Goal: Find specific fact: Find specific fact

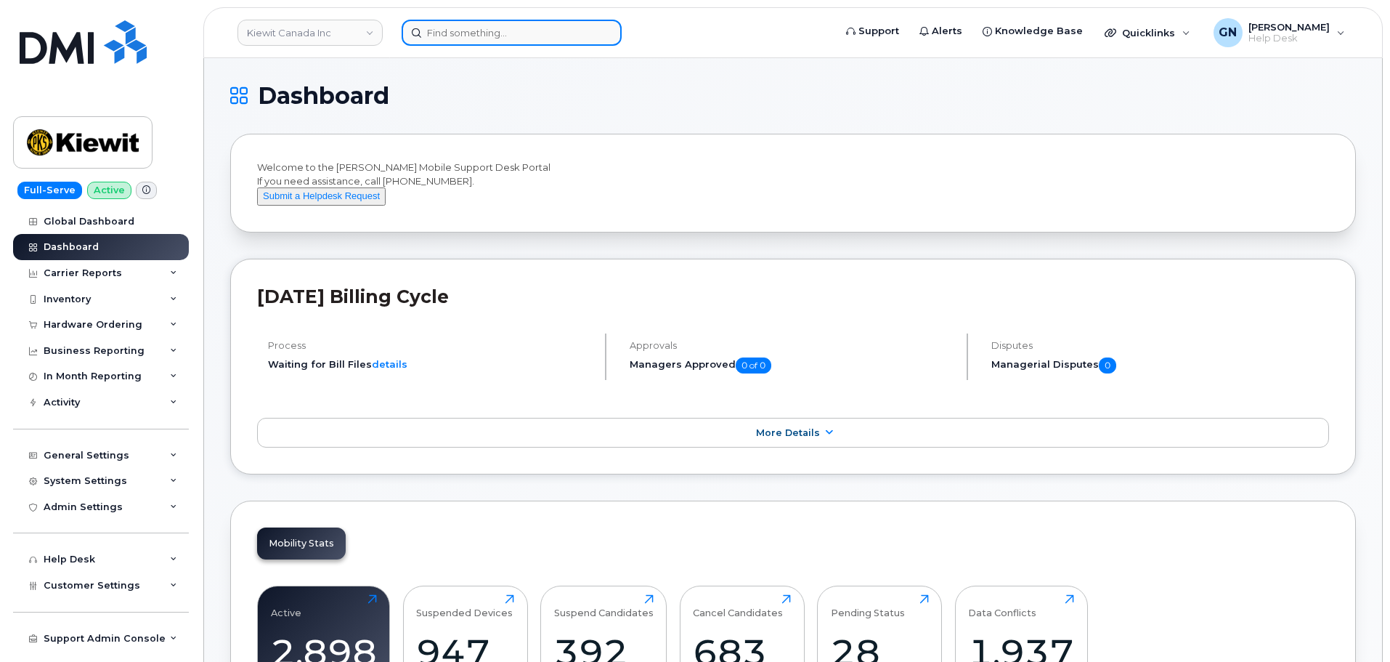
click at [455, 43] on input at bounding box center [512, 33] width 220 height 26
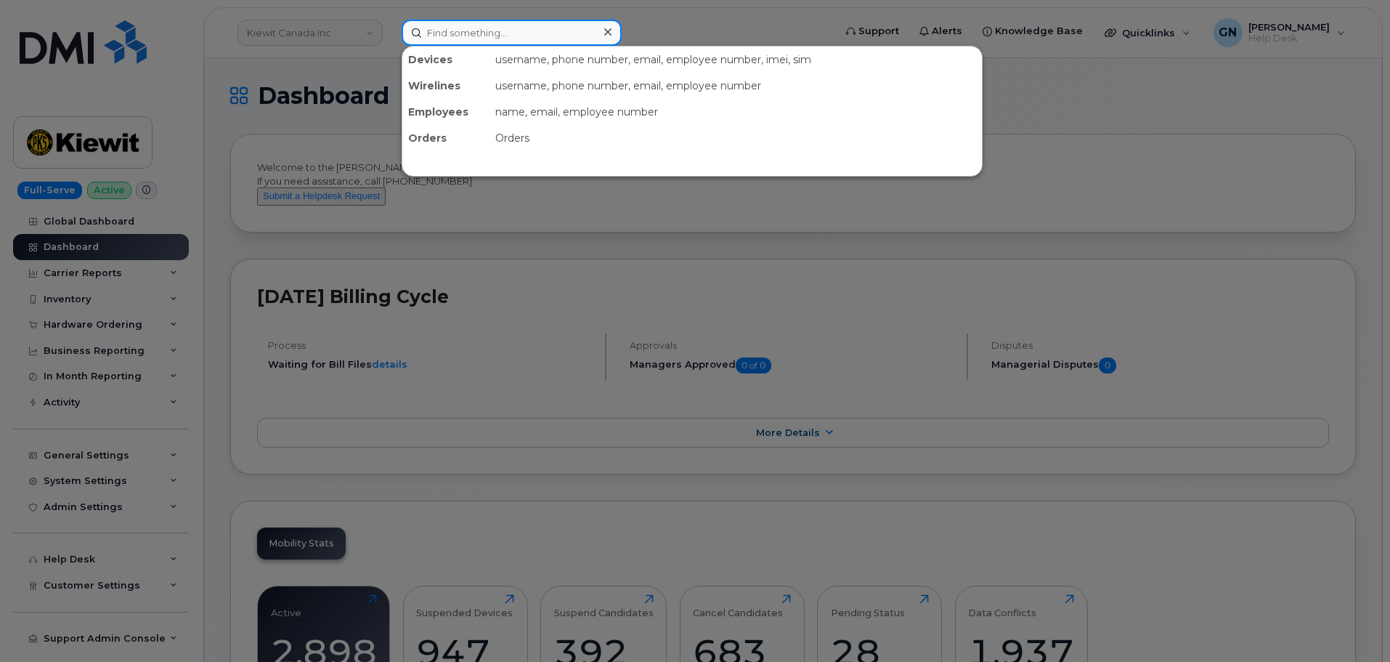
paste input "7373683863"
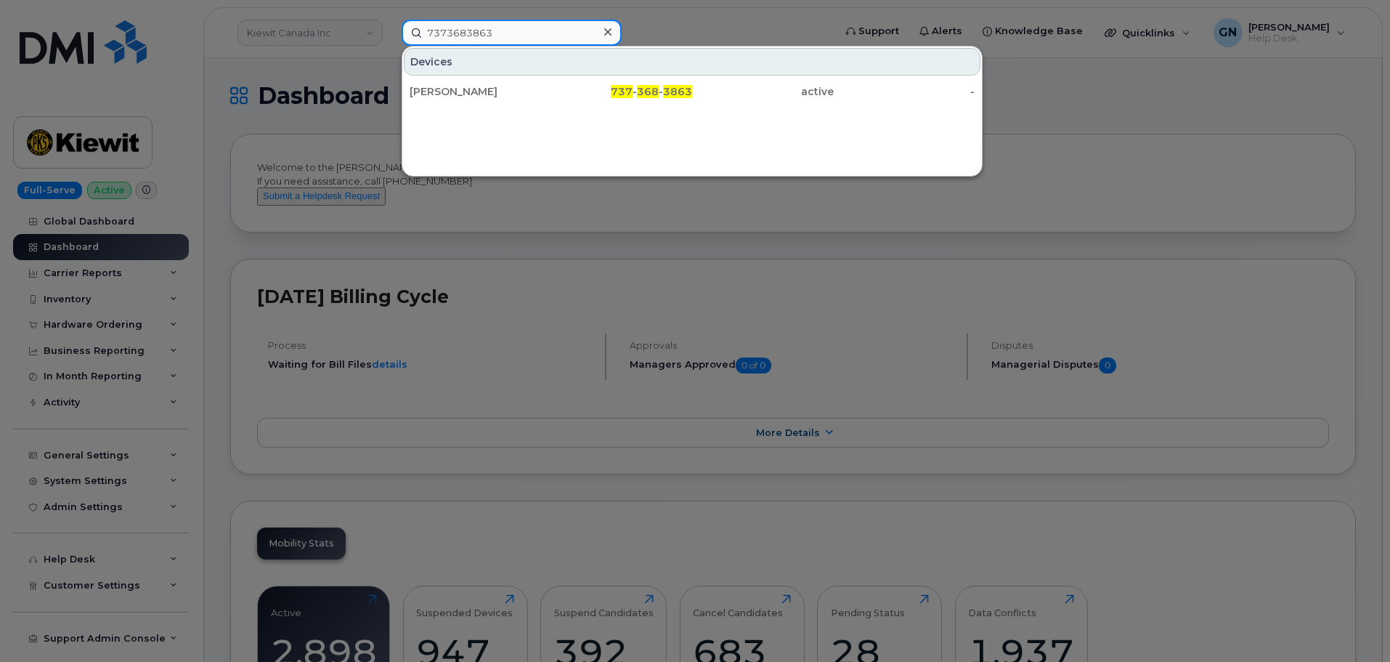
type input "7373683863"
click at [529, 95] on div "ASHLEY DEVENEY" at bounding box center [481, 91] width 142 height 15
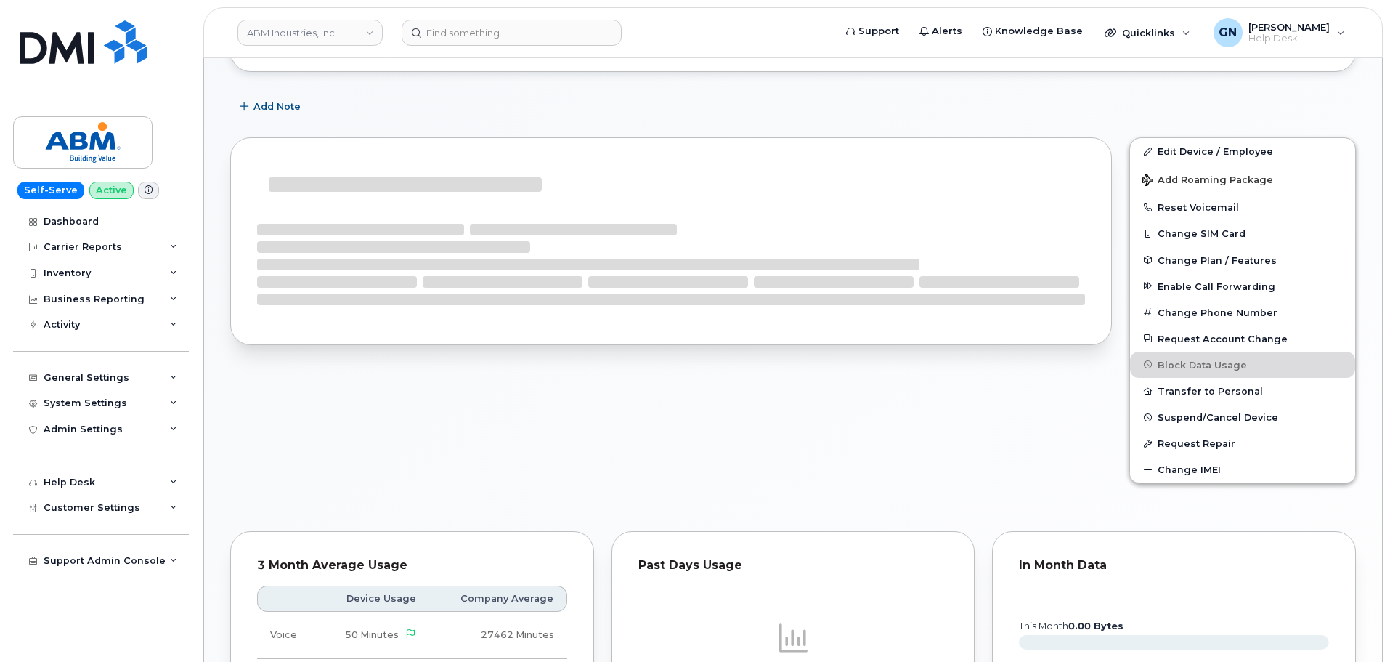
scroll to position [328, 0]
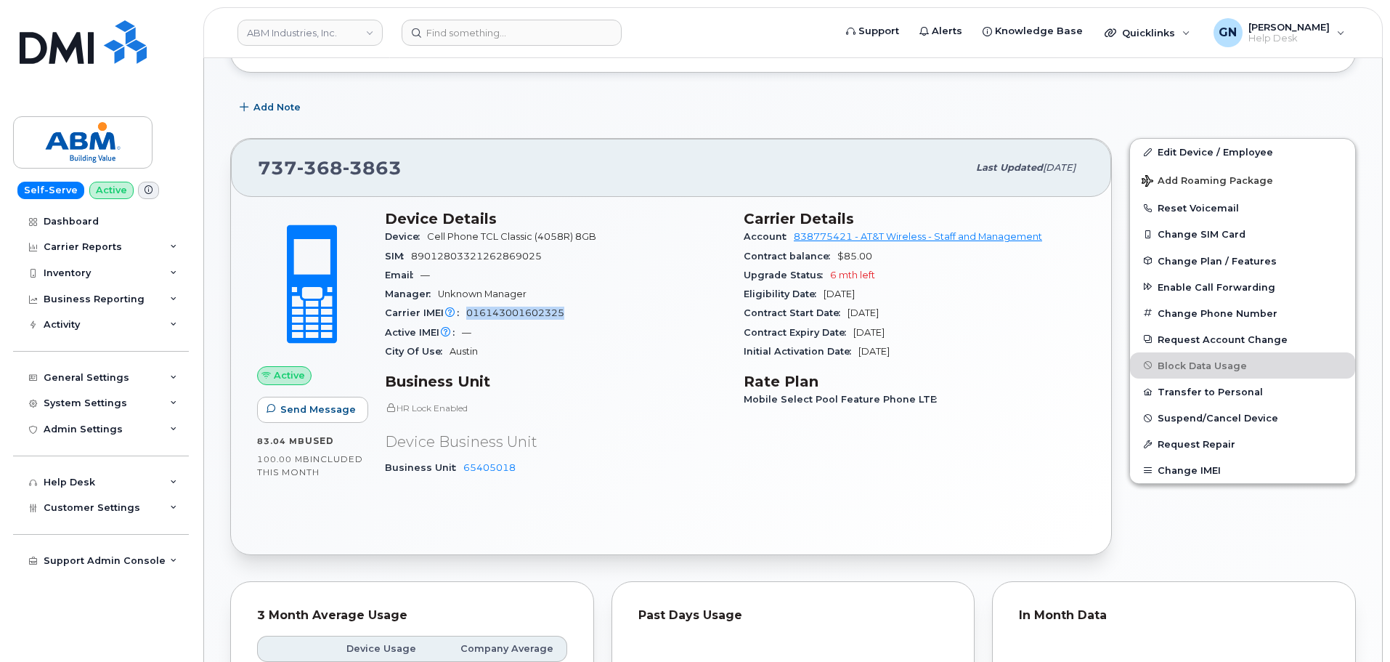
drag, startPoint x: 562, startPoint y: 314, endPoint x: 466, endPoint y: 314, distance: 95.9
click at [466, 314] on span "016143001602325" at bounding box center [515, 312] width 98 height 11
copy span "016143001602325"
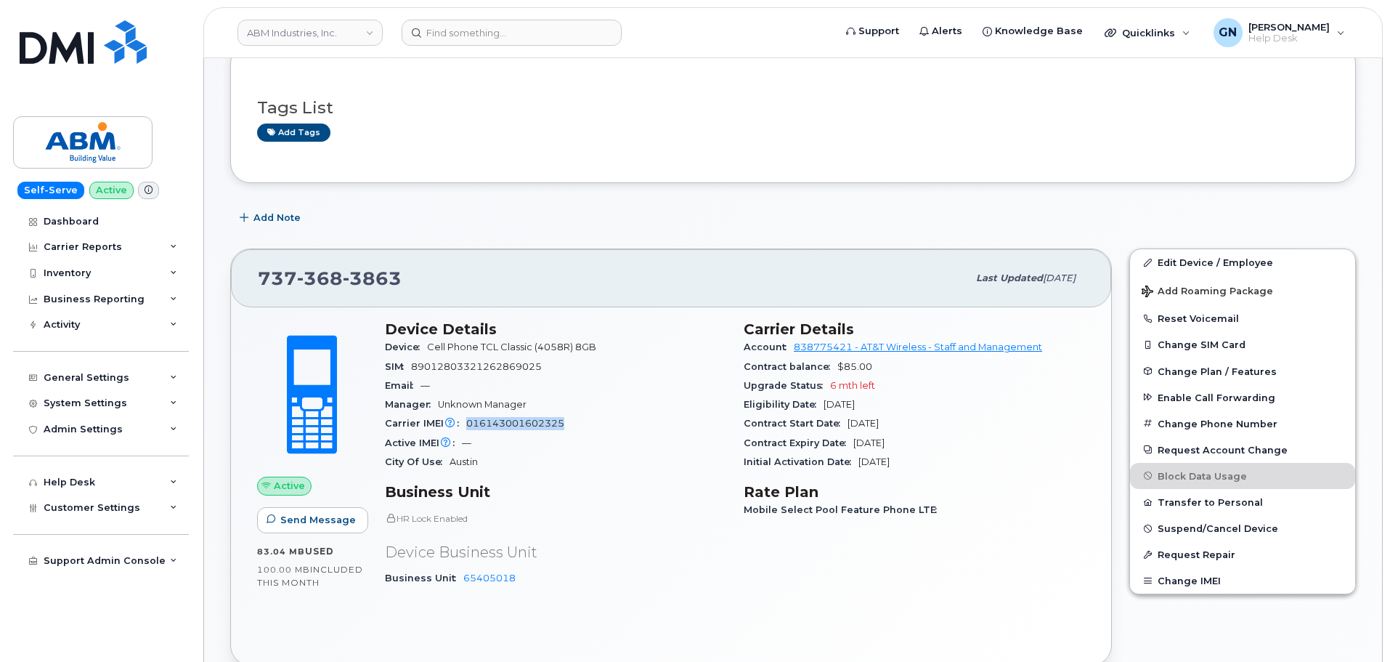
scroll to position [290, 0]
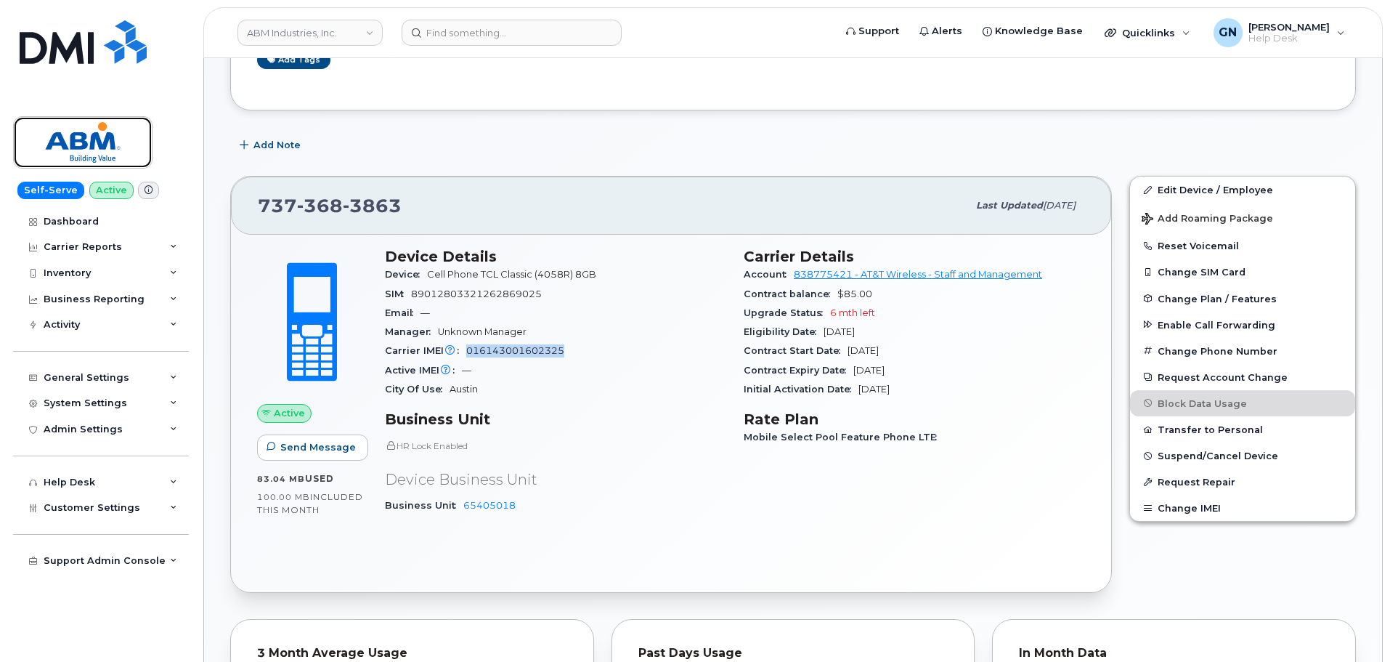
click at [72, 131] on img at bounding box center [83, 142] width 112 height 42
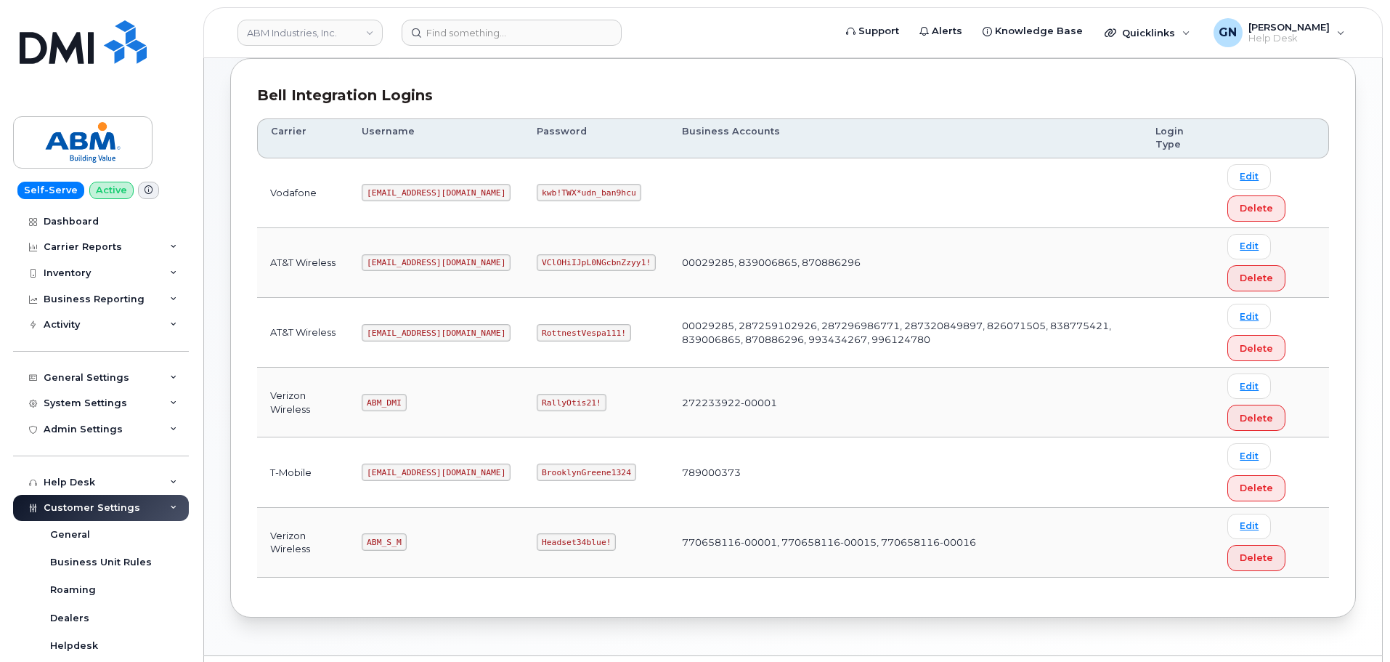
scroll to position [218, 0]
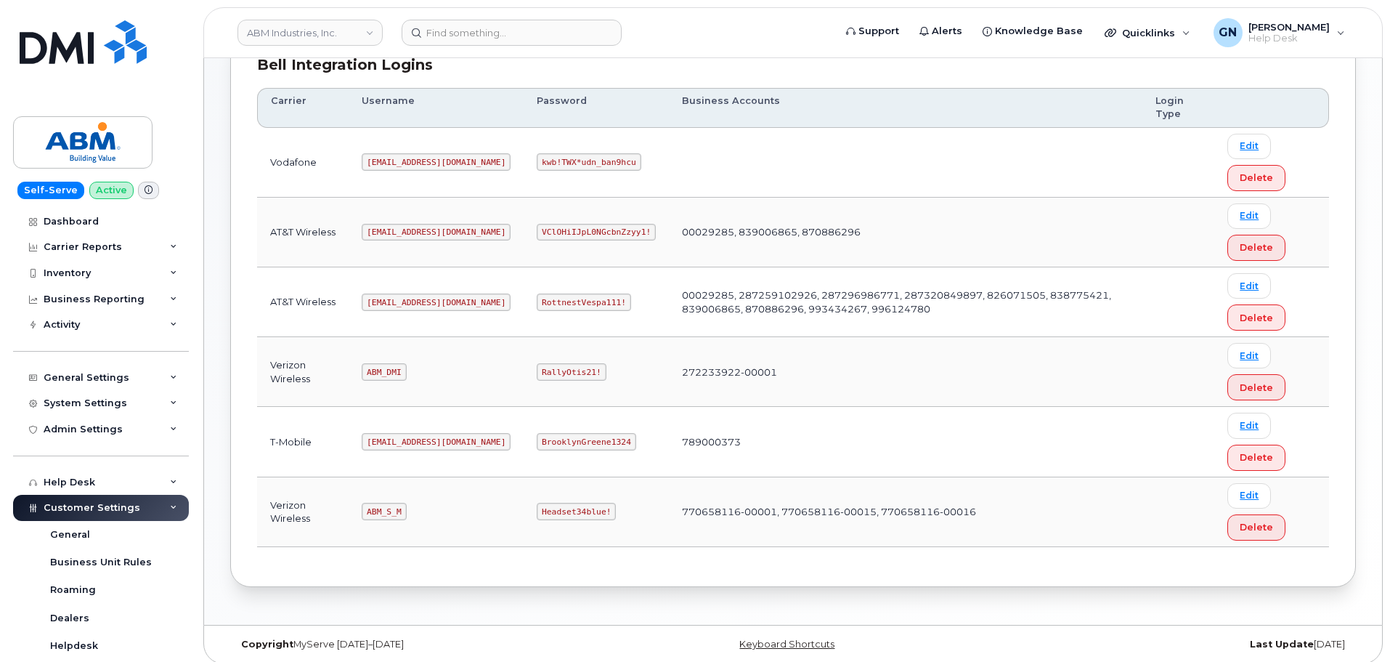
click at [397, 300] on code "[EMAIL_ADDRESS][DOMAIN_NAME]" at bounding box center [436, 301] width 149 height 17
copy code "[EMAIL_ADDRESS][DOMAIN_NAME]"
click at [537, 300] on code "RottnestVespa111!" at bounding box center [584, 301] width 94 height 17
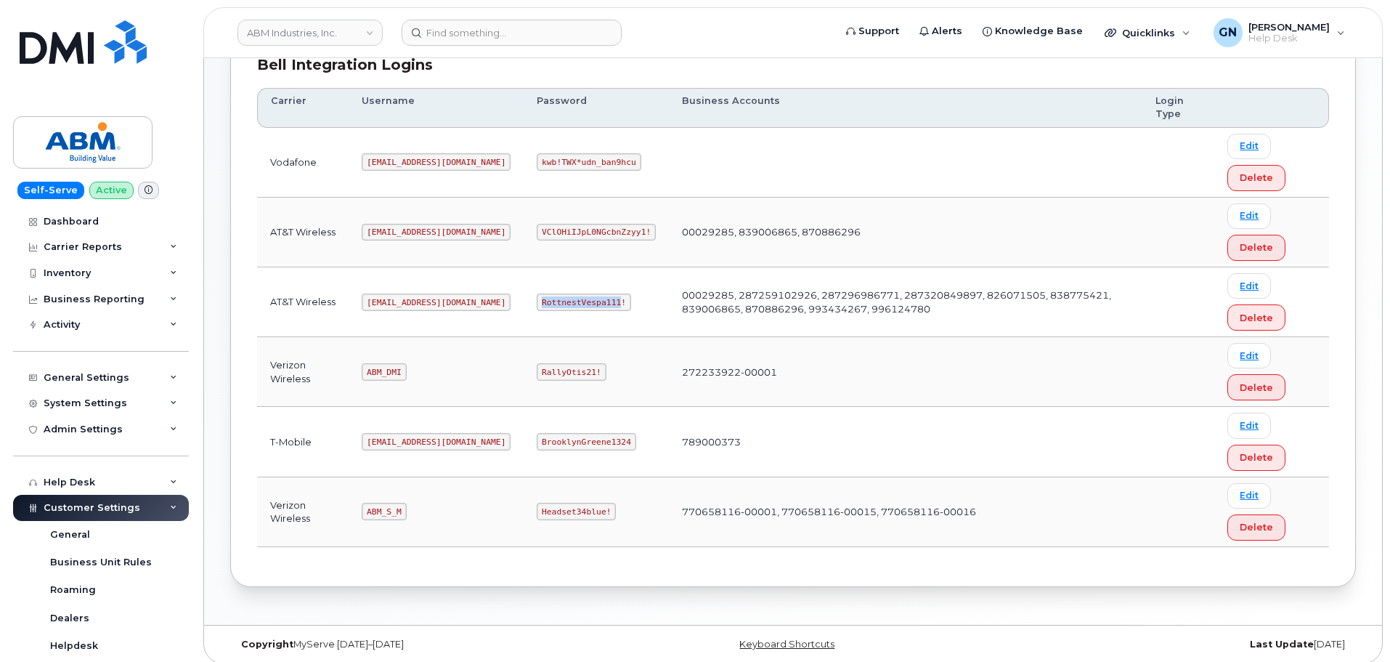
click at [537, 300] on code "RottnestVespa111!" at bounding box center [584, 301] width 94 height 17
copy code "RottnestVespa111!"
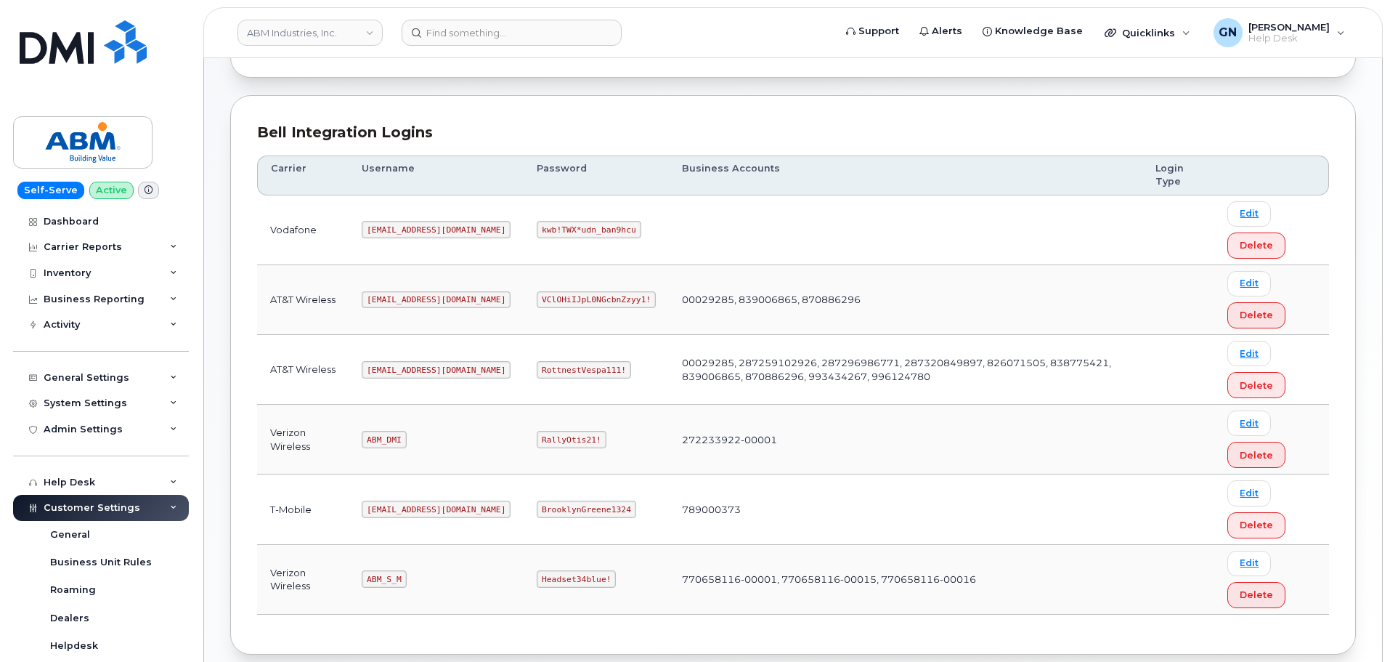
scroll to position [218, 0]
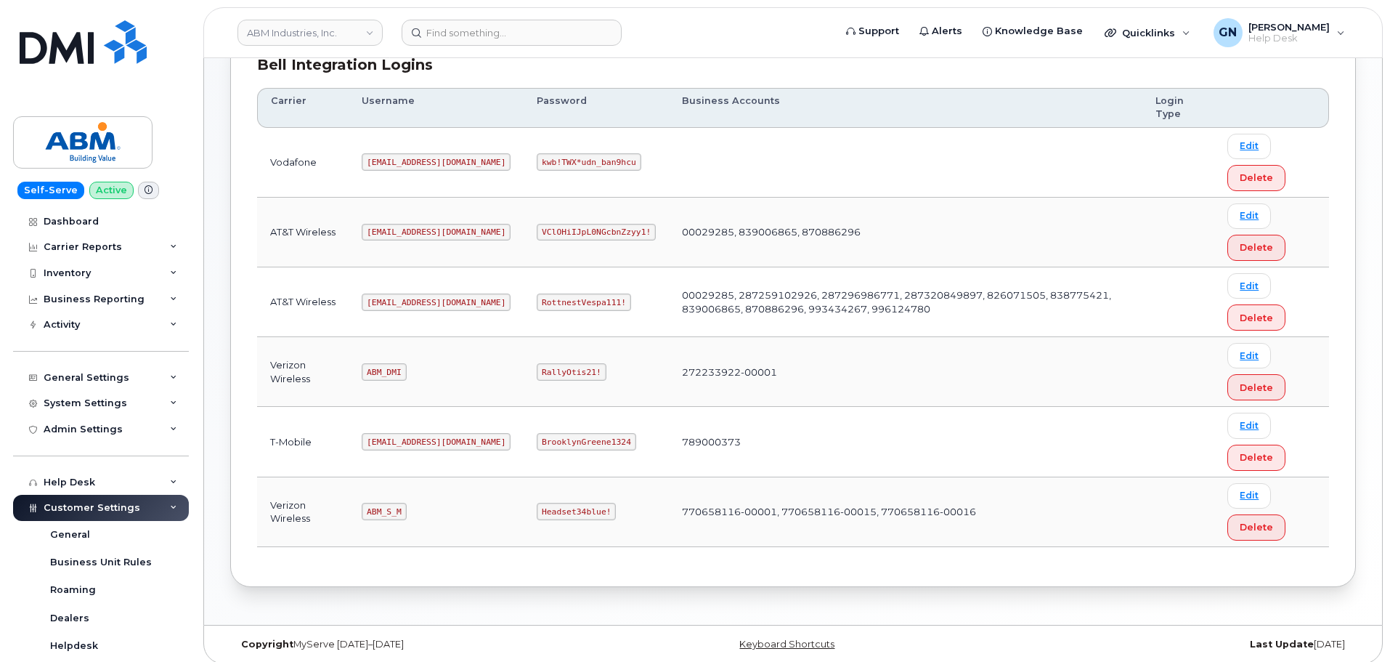
click at [403, 301] on code "[EMAIL_ADDRESS][DOMAIN_NAME]" at bounding box center [436, 301] width 149 height 17
copy code "[EMAIL_ADDRESS][DOMAIN_NAME]"
click at [542, 300] on code "RottnestVespa111!" at bounding box center [584, 301] width 94 height 17
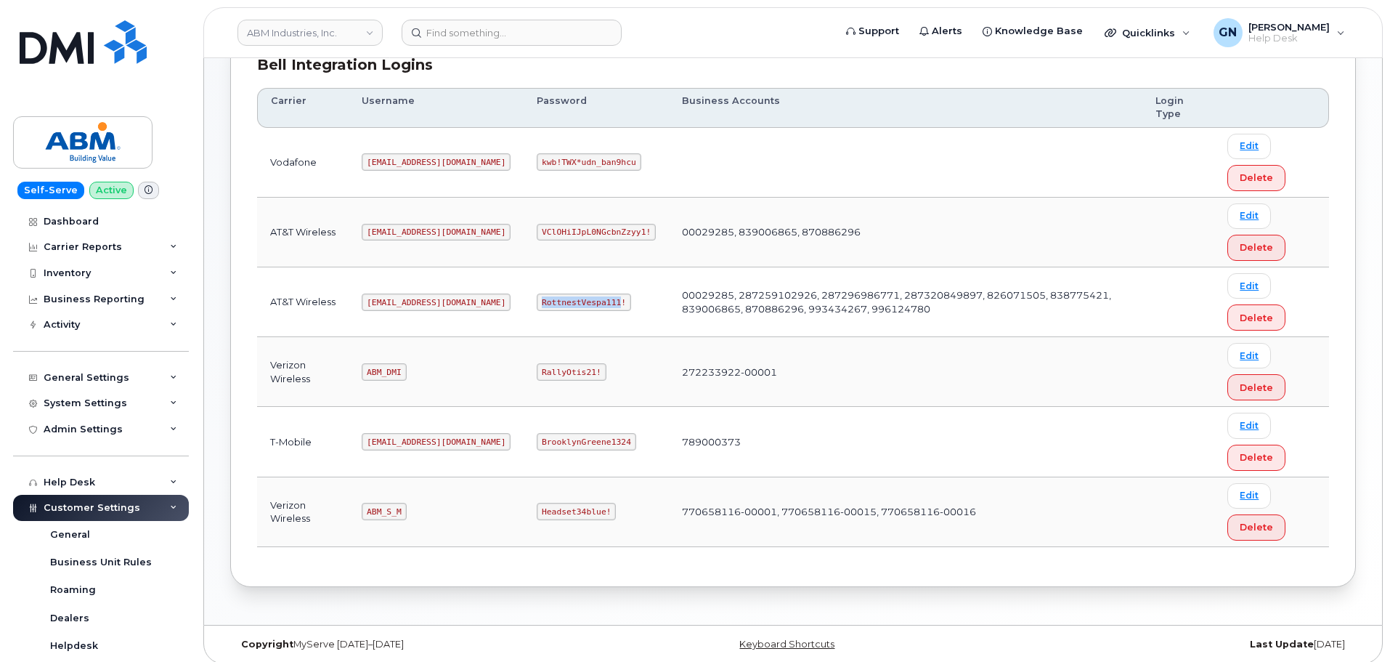
click at [542, 300] on code "RottnestVespa111!" at bounding box center [584, 301] width 94 height 17
copy code "RottnestVespa111!"
